Goal: Navigation & Orientation: Find specific page/section

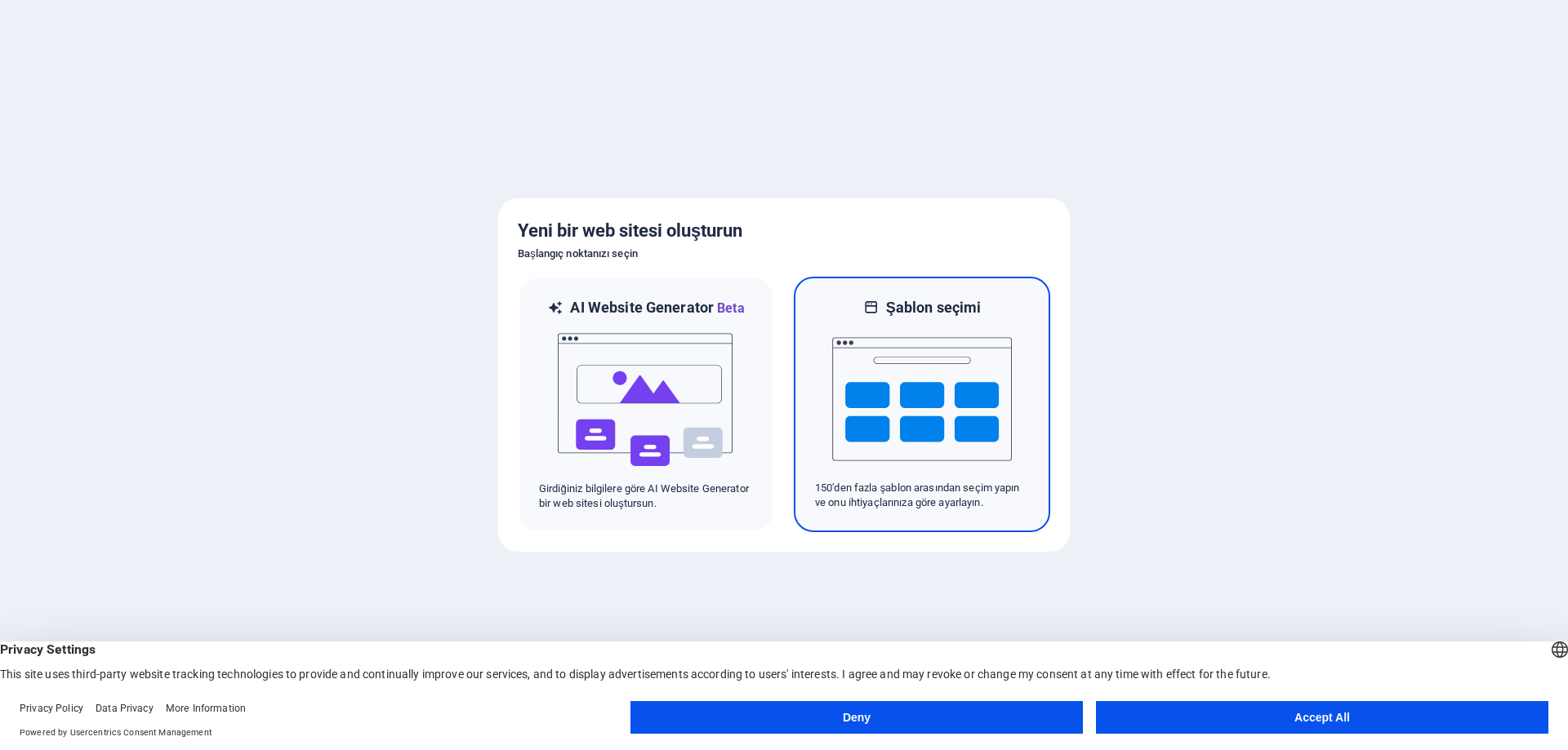
click at [863, 390] on img at bounding box center [921, 399] width 179 height 163
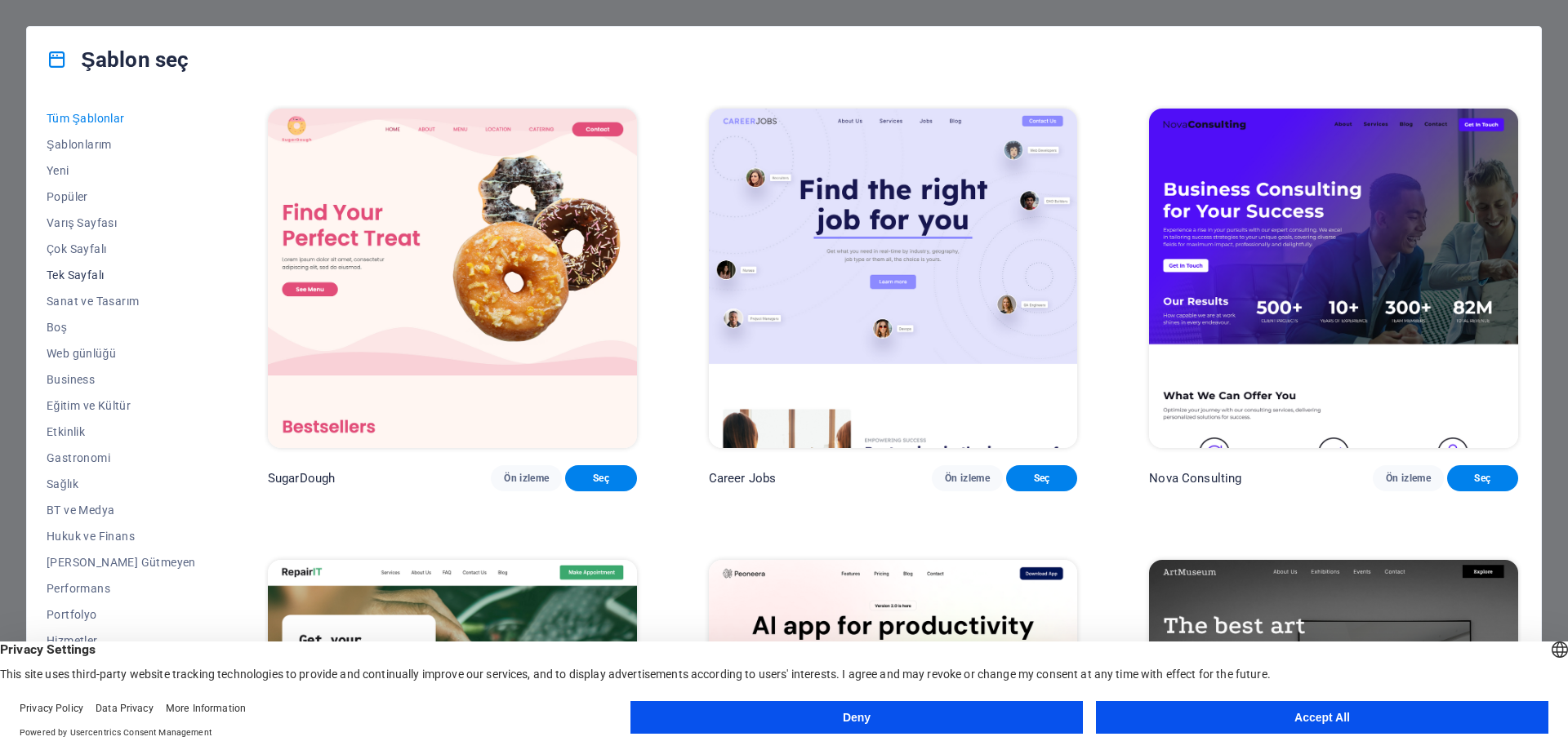
scroll to position [54, 0]
click at [67, 590] on span "Hizmetler" at bounding box center [121, 585] width 149 height 13
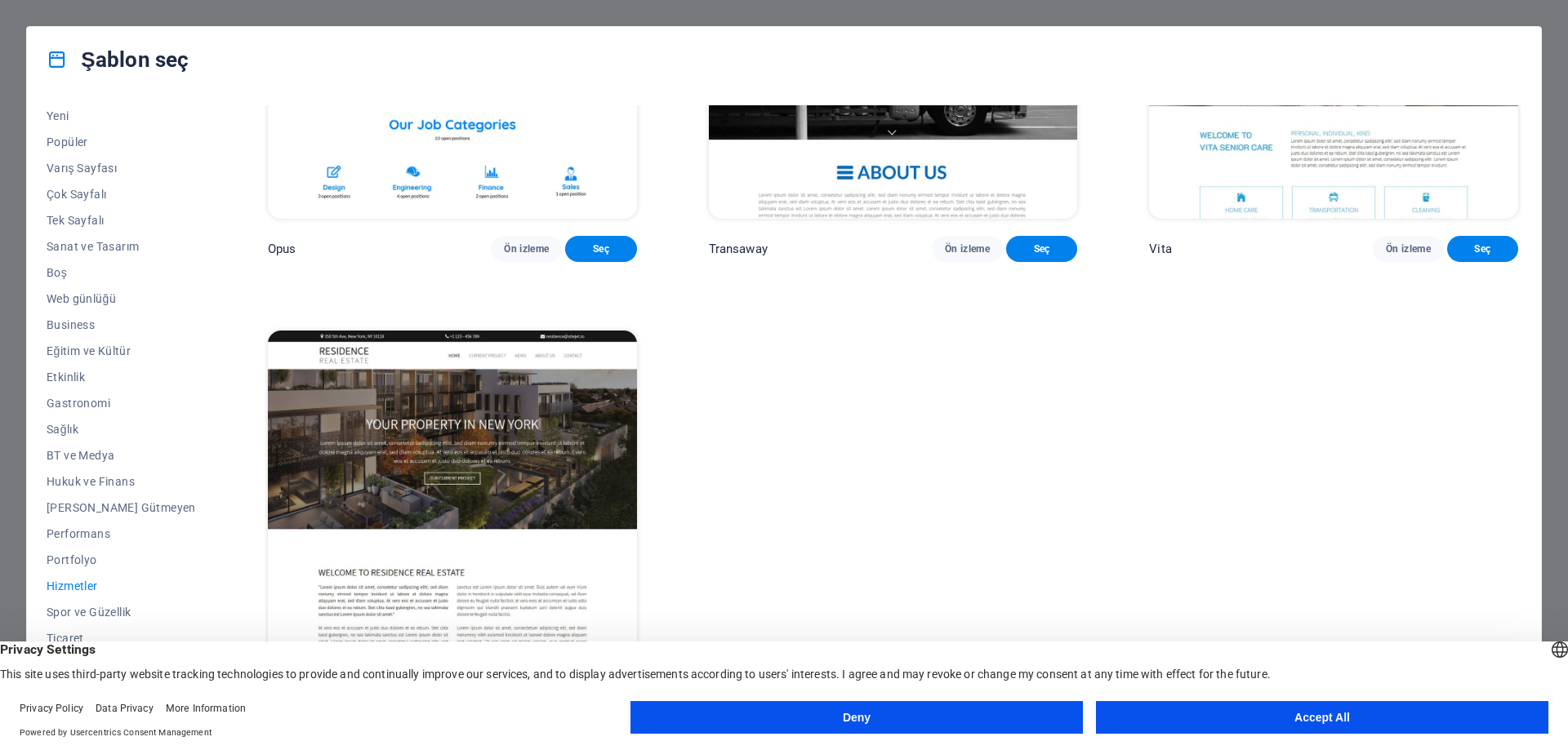
scroll to position [3022, 0]
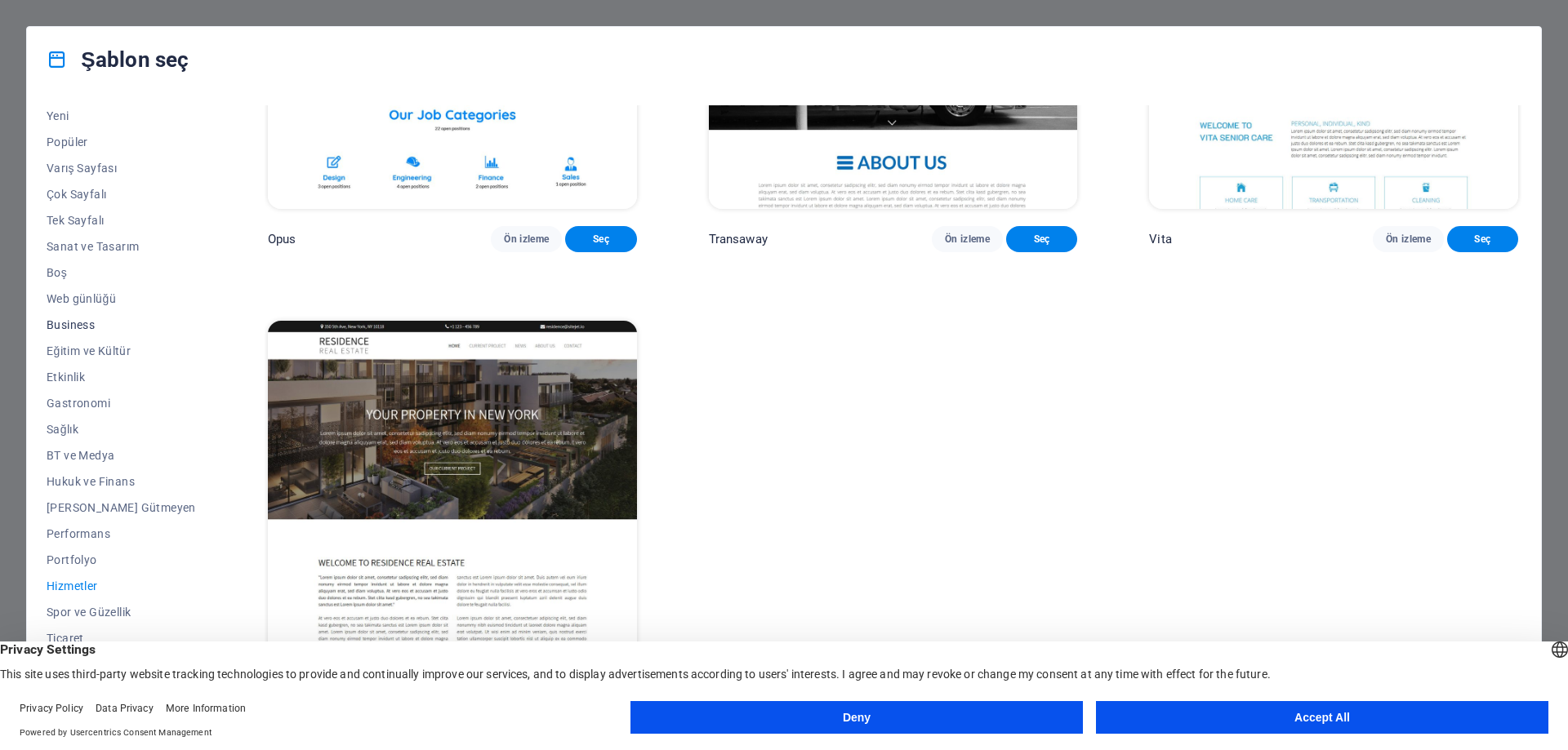
click at [78, 323] on span "Business" at bounding box center [121, 325] width 149 height 13
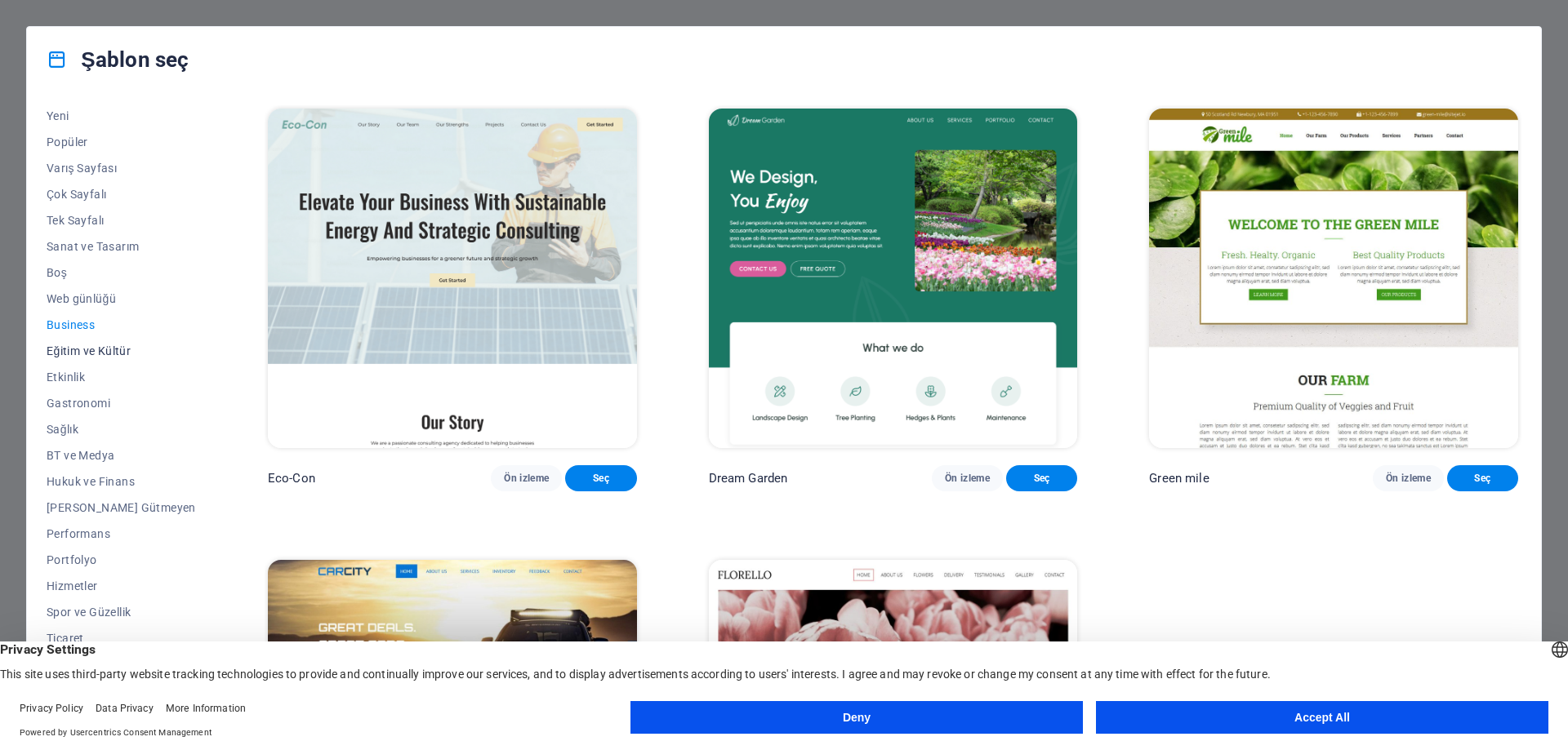
click at [82, 347] on span "Eğitim ve Kültür" at bounding box center [121, 351] width 149 height 13
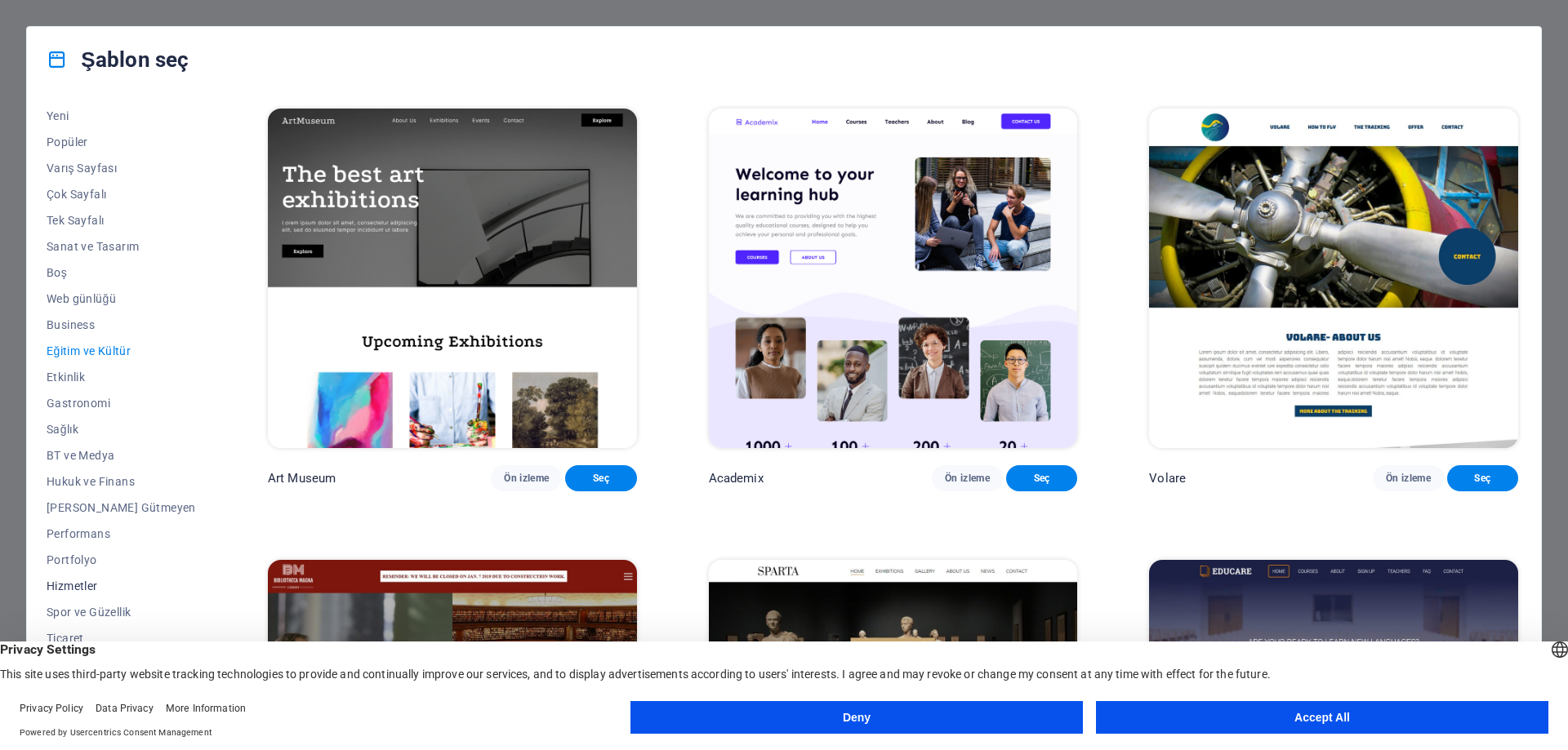
click at [65, 586] on span "Hizmetler" at bounding box center [121, 585] width 149 height 13
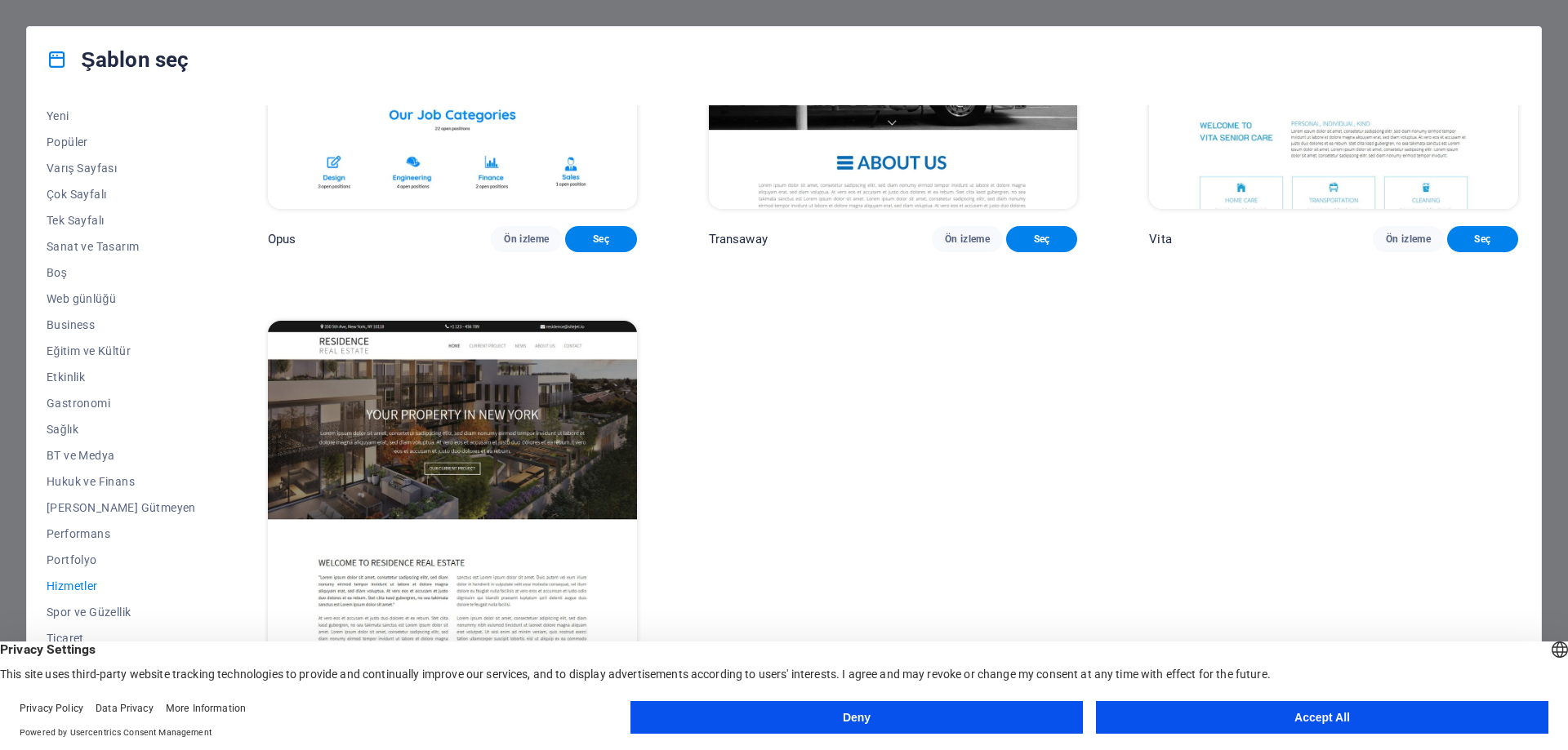
scroll to position [2941, 0]
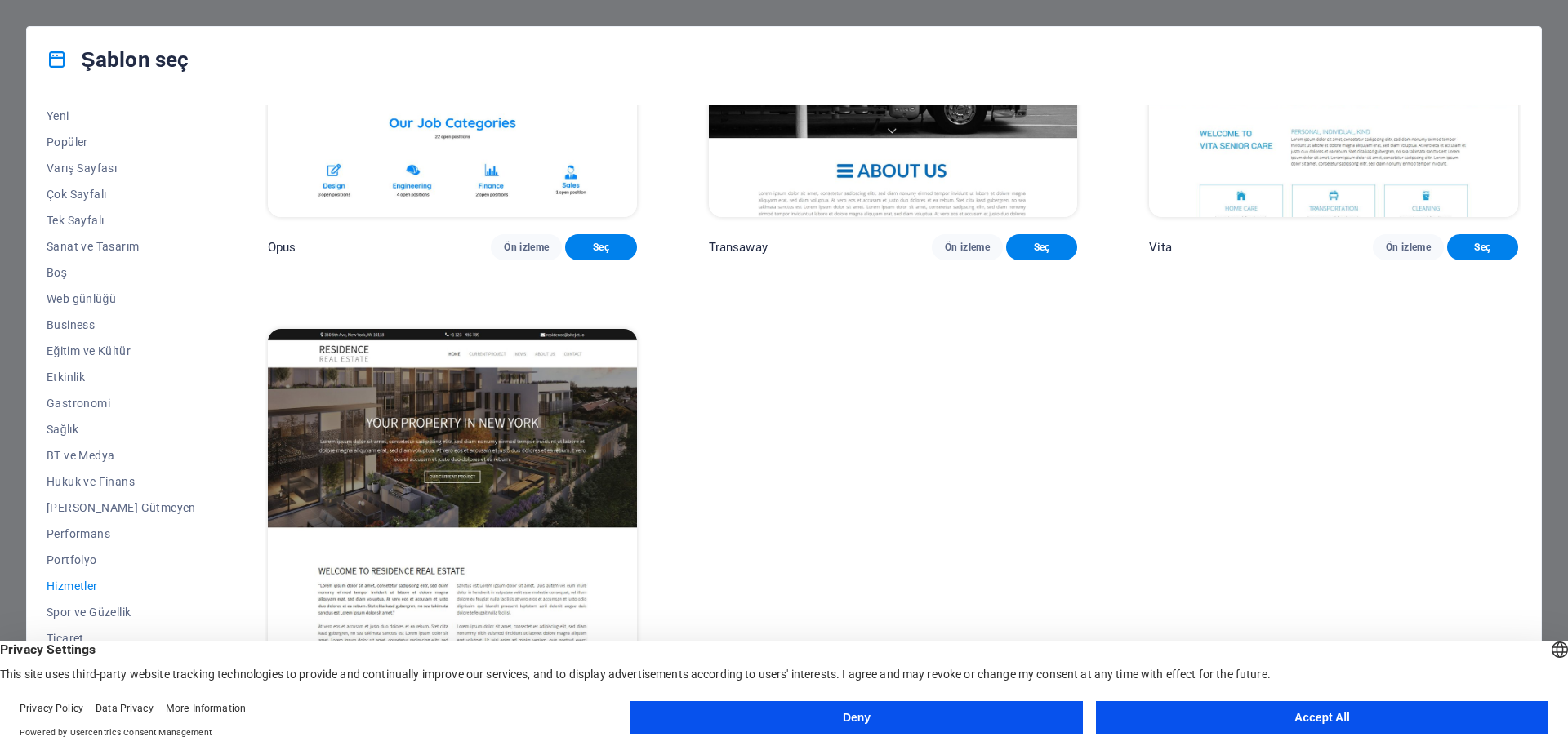
click at [1232, 709] on button "Accept All" at bounding box center [1322, 718] width 453 height 33
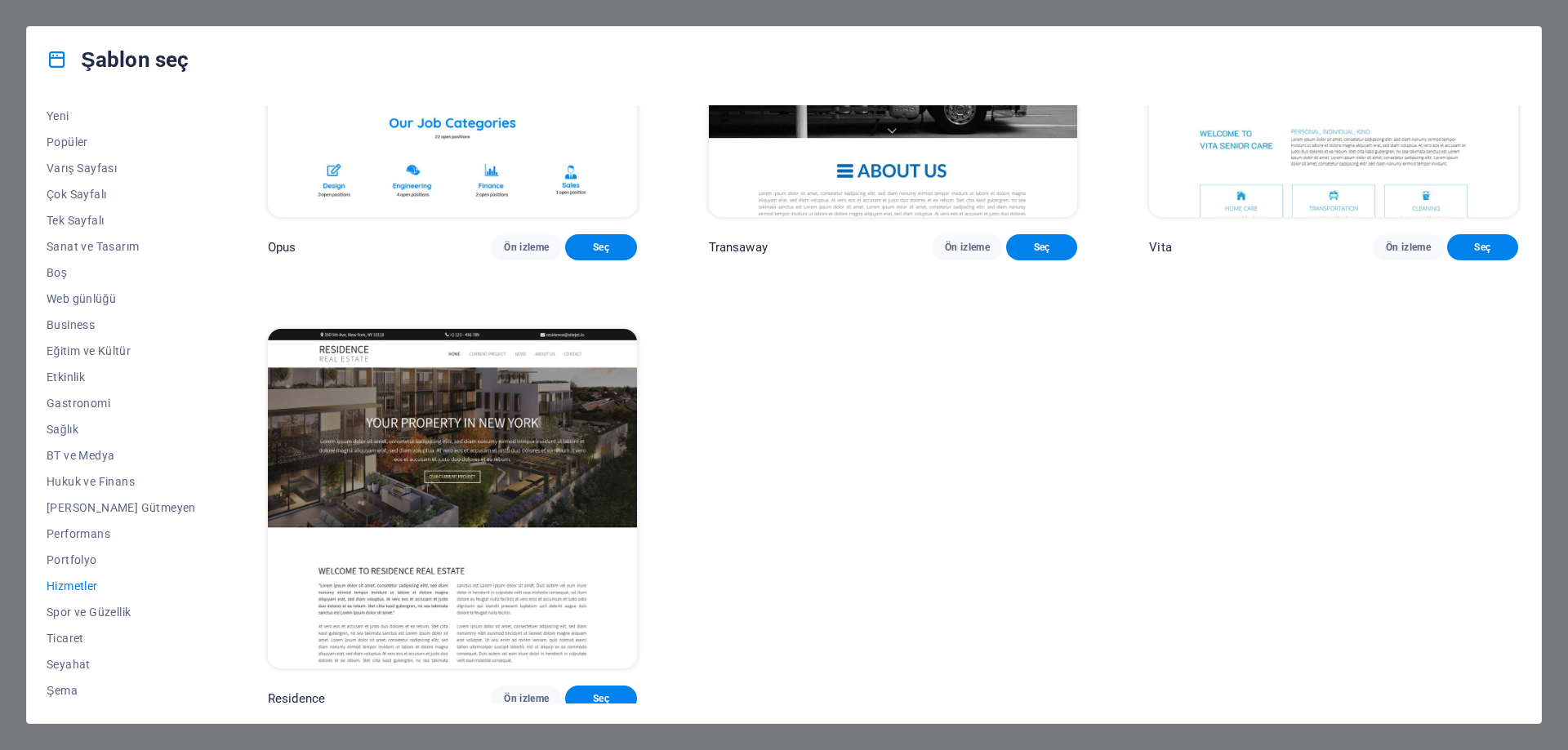
scroll to position [3022, 0]
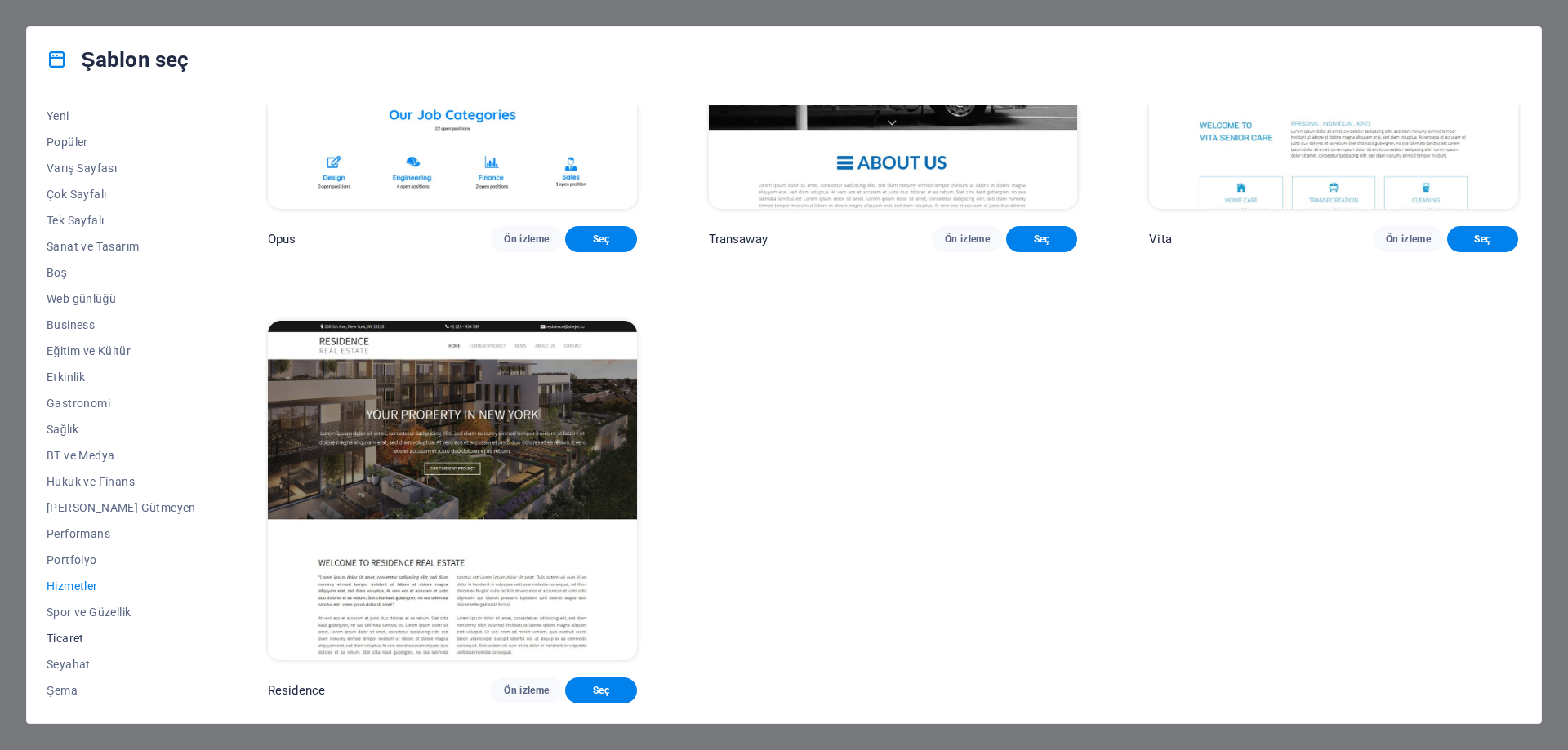
click at [69, 634] on span "Ticaret" at bounding box center [121, 638] width 149 height 13
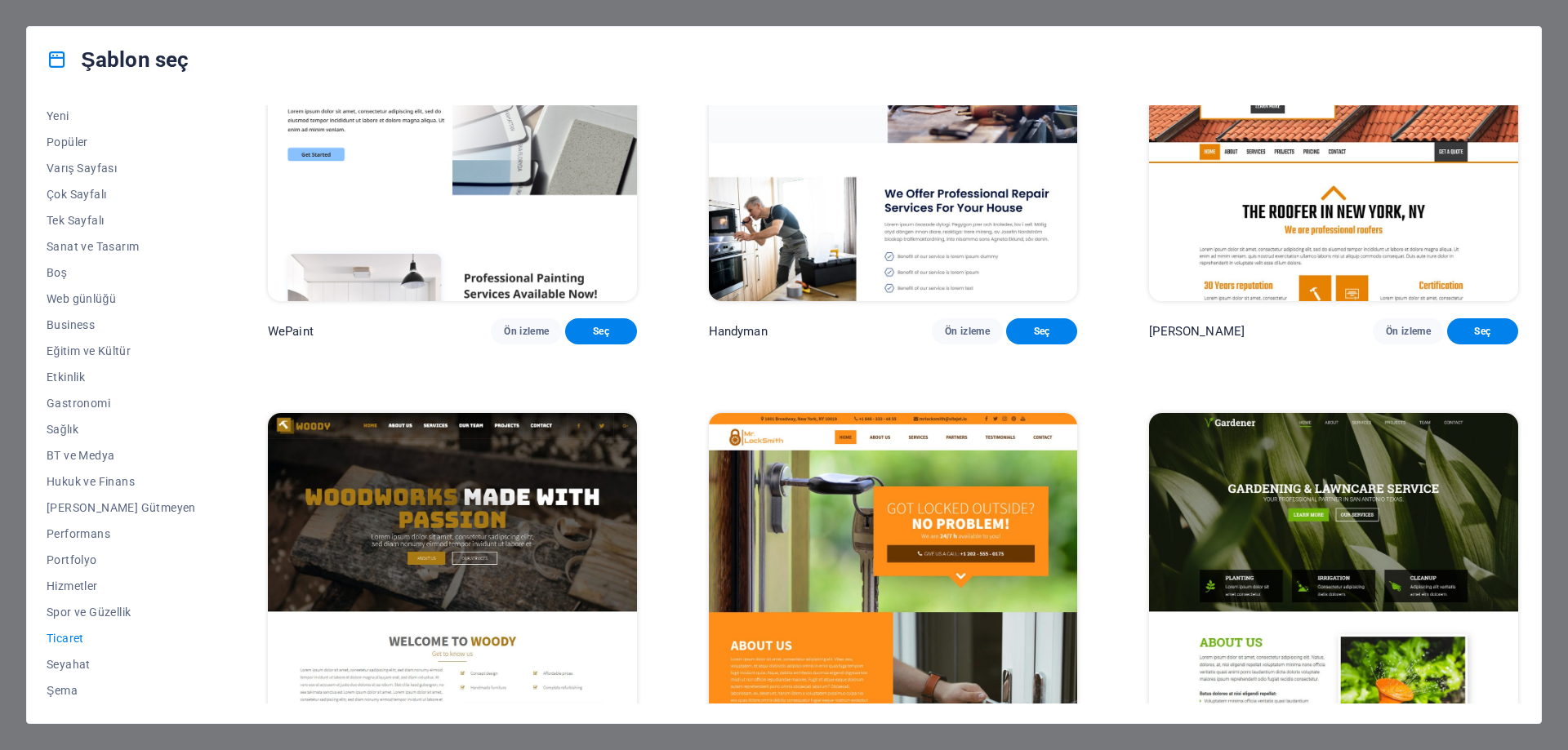
scroll to position [0, 0]
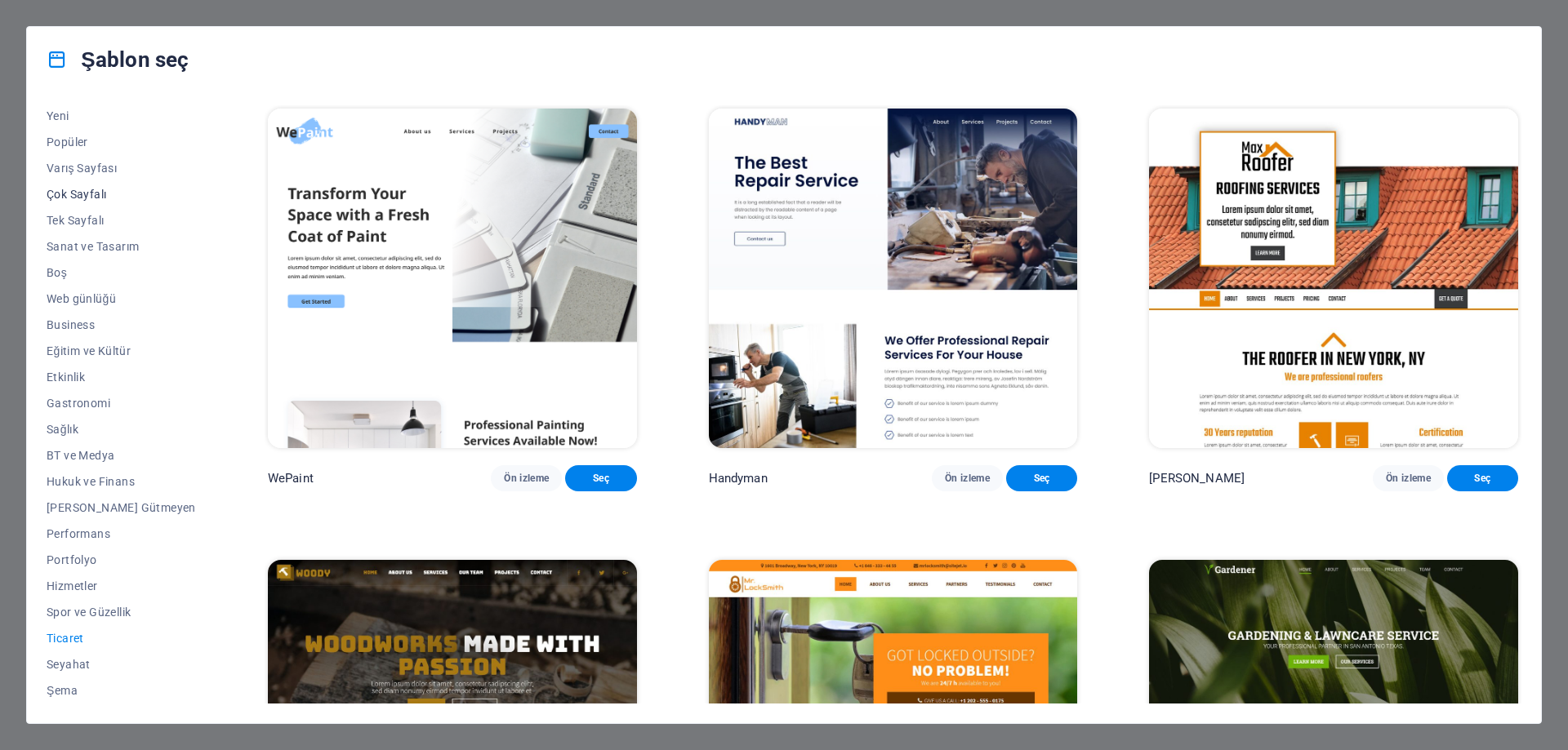
click at [78, 193] on span "Çok Sayfalı" at bounding box center [121, 194] width 149 height 13
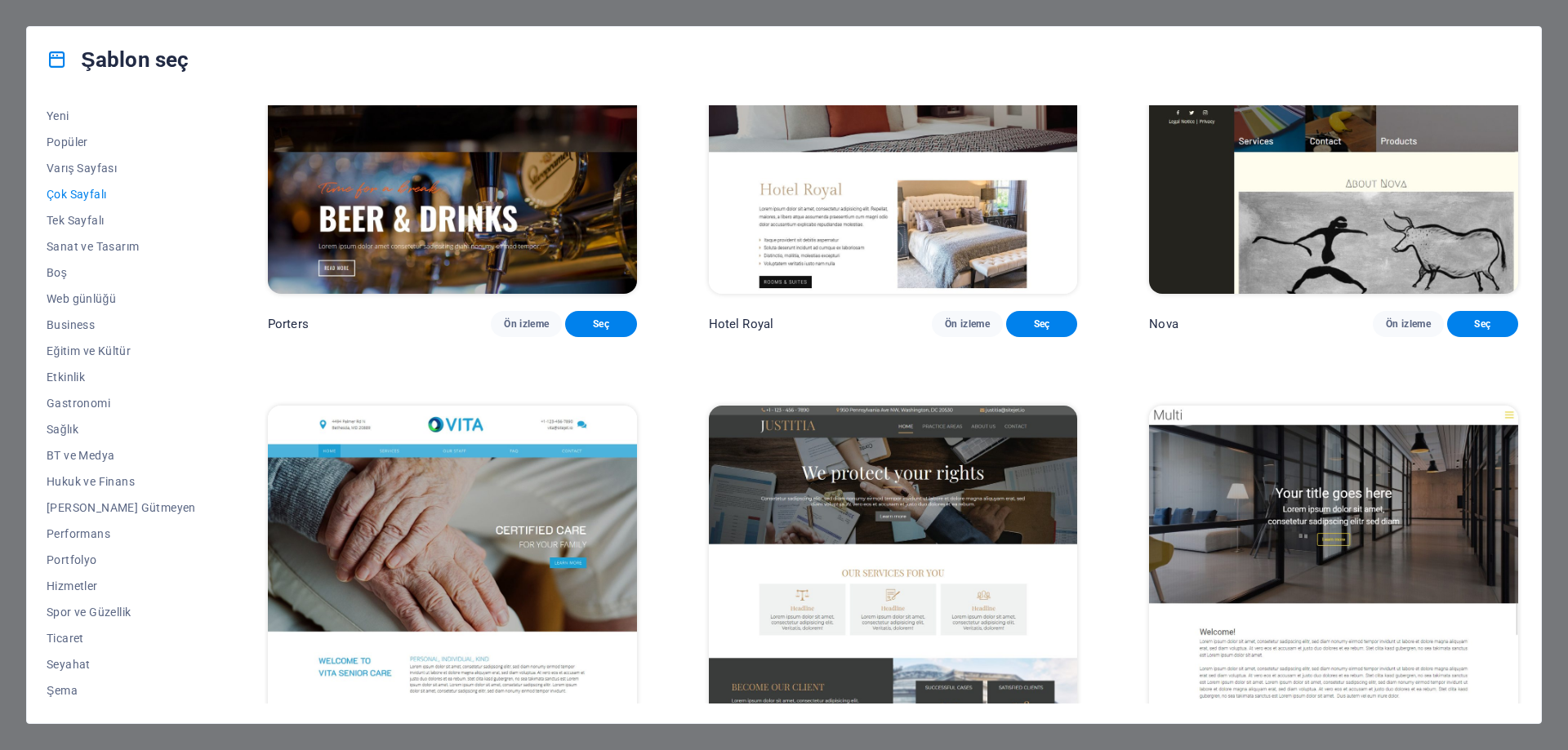
scroll to position [9143, 0]
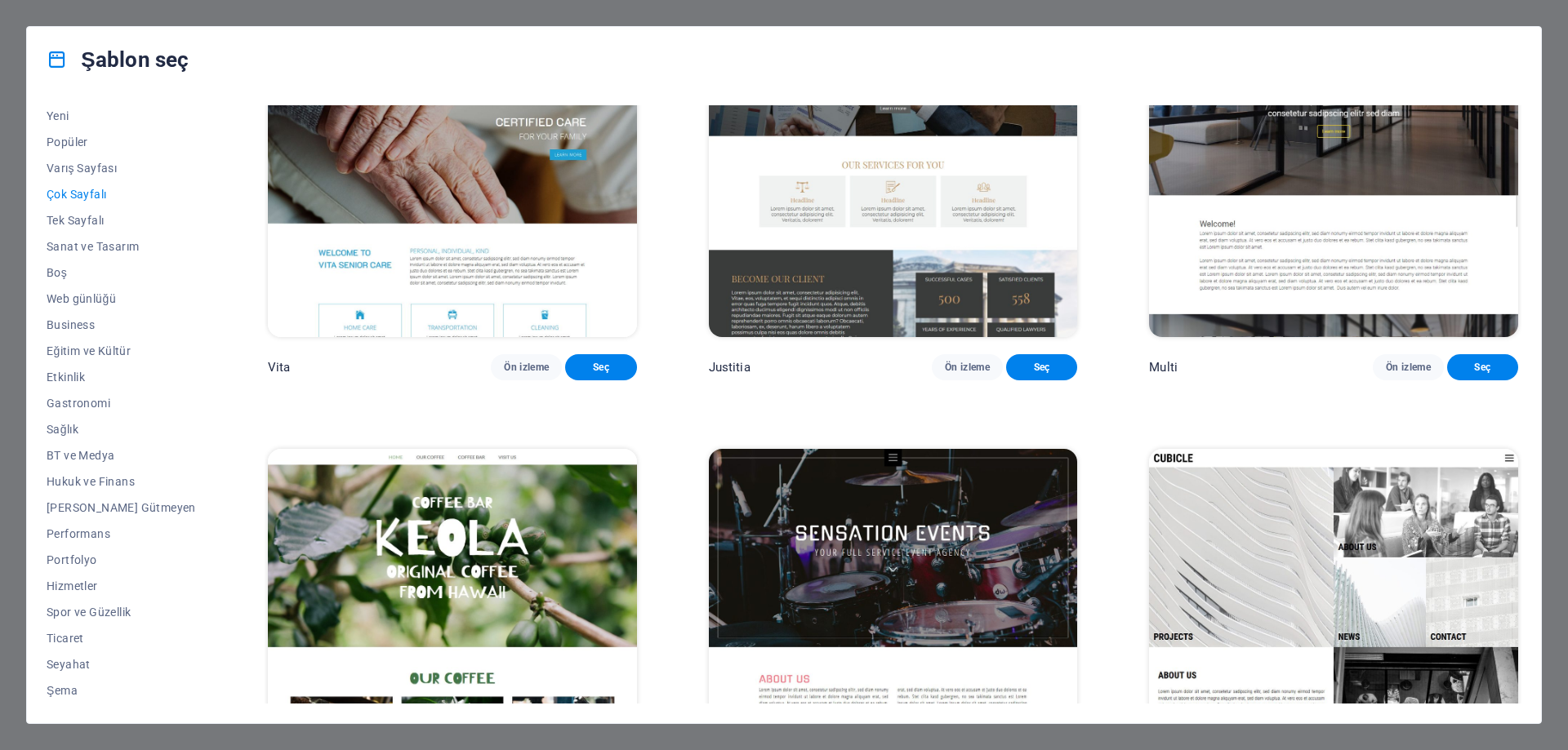
drag, startPoint x: 1537, startPoint y: 29, endPoint x: 1548, endPoint y: 18, distance: 15.6
click at [1538, 28] on div "Şablon seç" at bounding box center [784, 59] width 1514 height 65
click at [1549, 18] on div "Şablon seç Tüm Şablonlar Şablonlarım Yeni Popüler Varış Sayfası Çok Sayfalı Tek…" at bounding box center [784, 375] width 1568 height 750
click at [54, 117] on span "Yeni" at bounding box center [121, 115] width 149 height 13
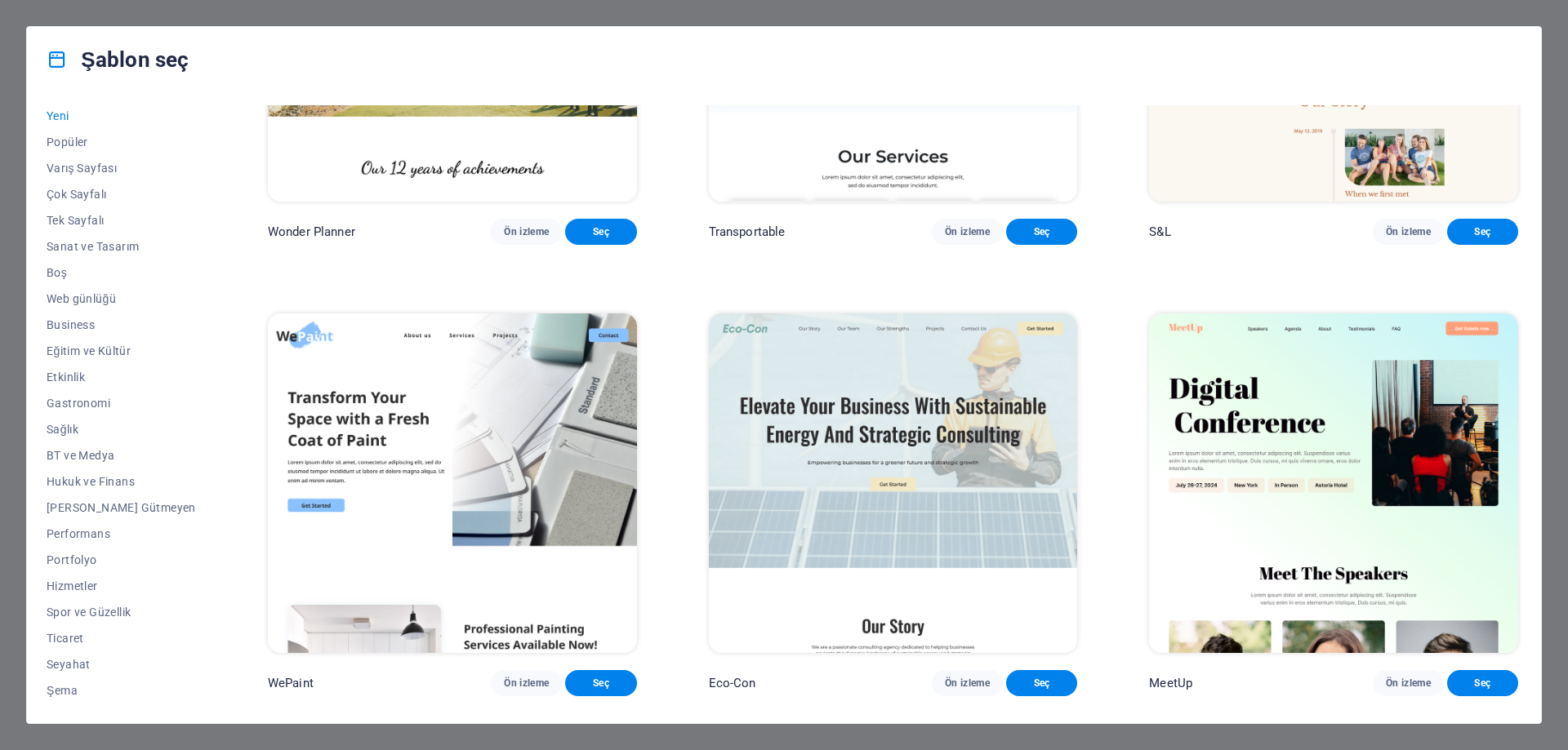
scroll to position [1069, 0]
